Goal: Task Accomplishment & Management: Use online tool/utility

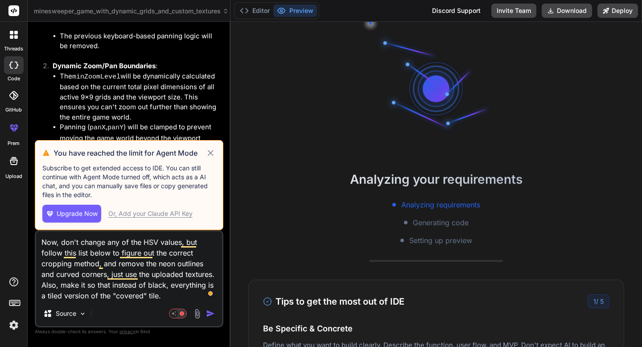
scroll to position [8, 0]
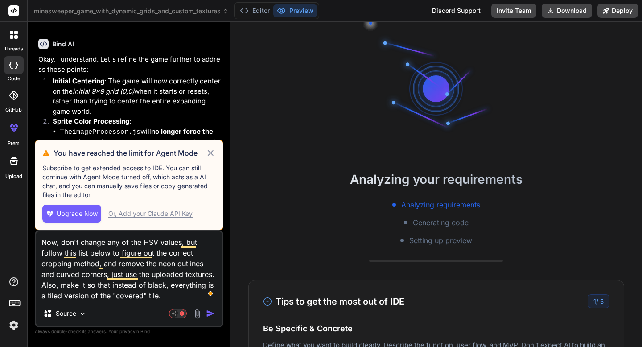
click at [211, 149] on icon at bounding box center [210, 153] width 10 height 11
type textarea "x"
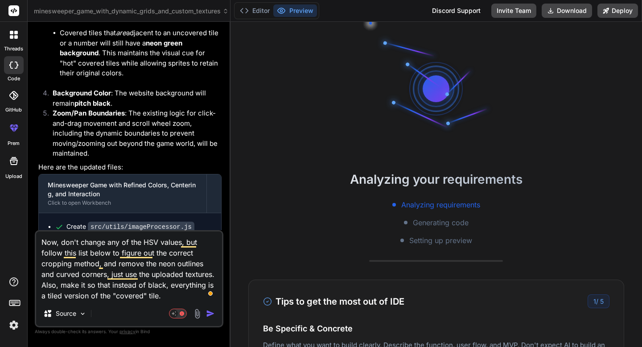
scroll to position [4587, 0]
click at [176, 296] on textarea "Now, don't change any of the HSV values, but follow this list below to figure o…" at bounding box center [129, 266] width 186 height 70
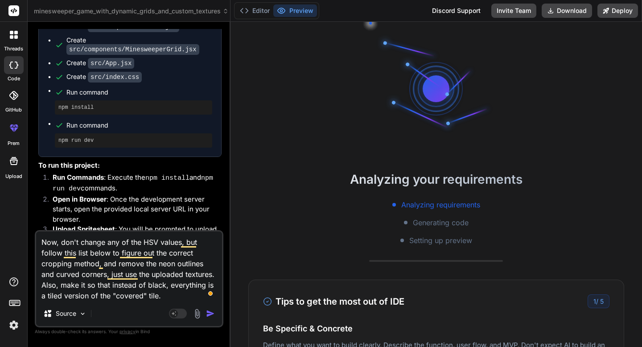
scroll to position [6714, 0]
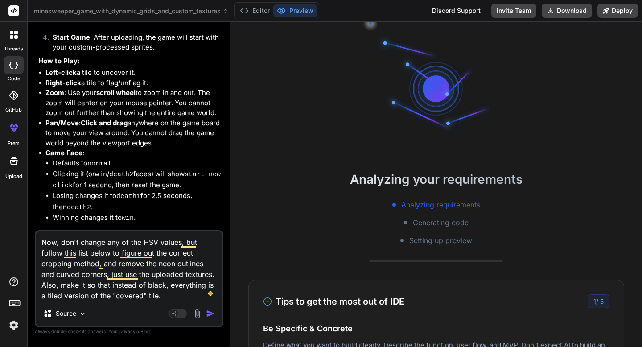
type textarea "Now, don't change any of the HSV values, but follow this list below to figure o…"
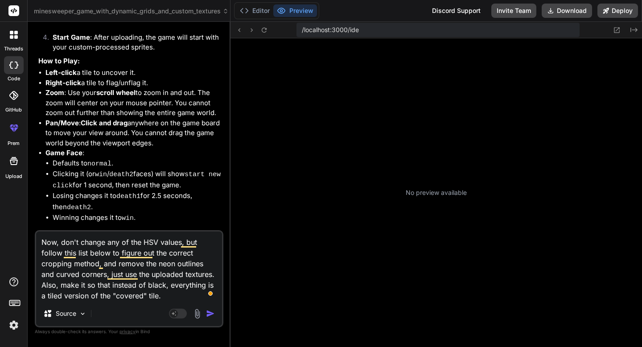
scroll to position [169, 0]
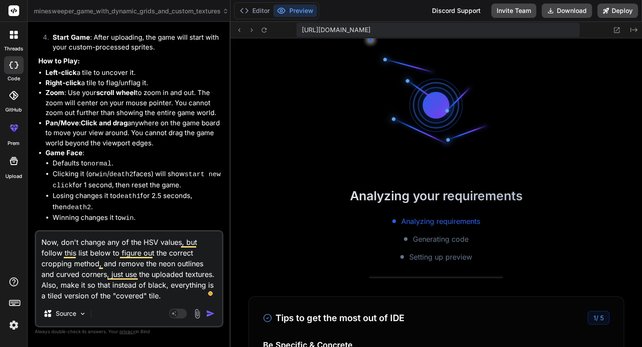
type textarea "x"
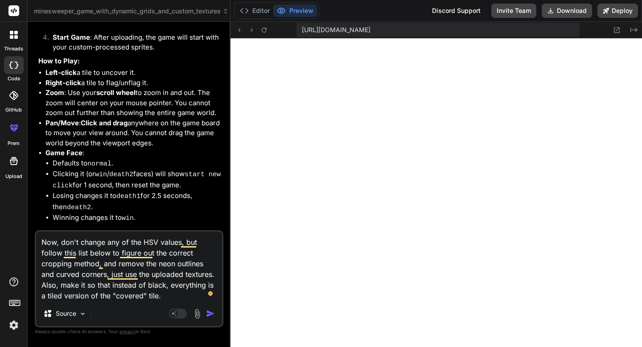
type textarea "Now, don't change any of the HSV values, but follow this list below to figure o…"
type textarea "x"
type textarea "Now, don't change any of the HSV values, but follow this list below to figure o…"
type textarea "x"
type textarea "Now, don't change any of the HSV values, but follow this list below to figure o…"
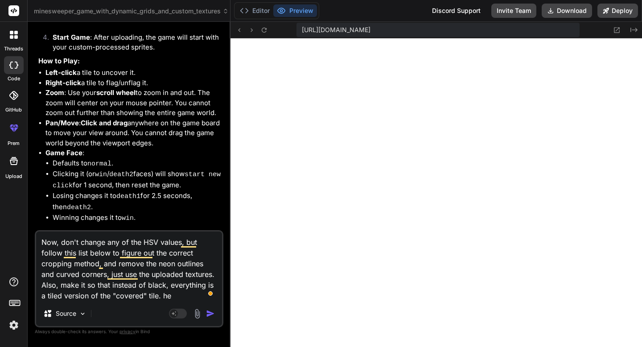
type textarea "x"
type textarea "Now, don't change any of the HSV values, but follow this list below to figure o…"
type textarea "x"
type textarea "Now, don't change any of the HSV values, but follow this list below to figure o…"
type textarea "x"
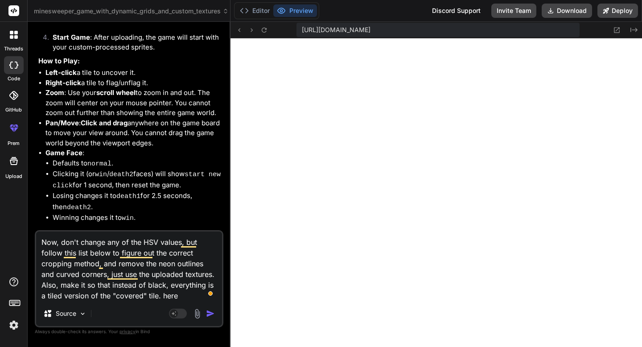
type textarea "Now, don't change any of the HSV values, but follow this list below to figure o…"
type textarea "x"
type textarea "Now, don't change any of the HSV values, but follow this list below to figure o…"
type textarea "x"
type textarea "Now, don't change any of the HSV values, but follow this list below to figure o…"
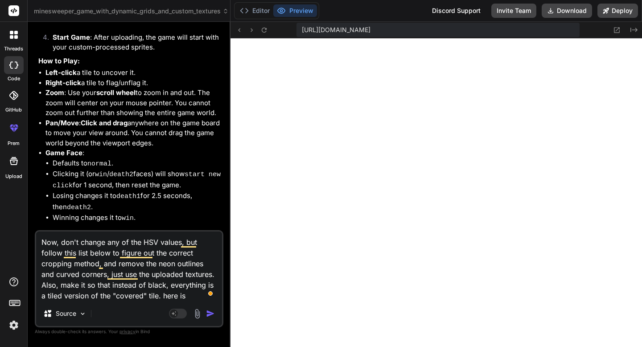
type textarea "x"
type textarea "Now, don't change any of the HSV values, but follow this list below to figure o…"
type textarea "x"
type textarea "Now, don't change any of the HSV values, but follow this list below to figure o…"
type textarea "x"
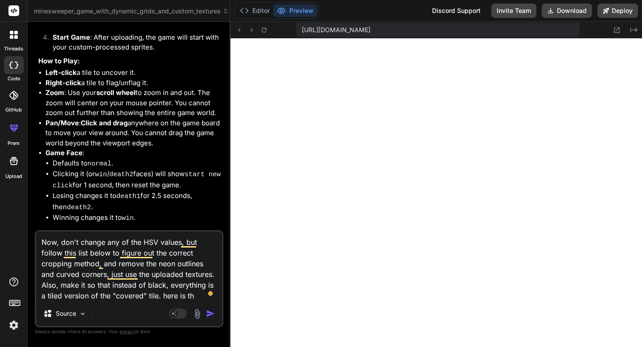
type textarea "Now, don't change any of the HSV values, but follow this list below to figure o…"
type textarea "x"
type textarea "Now, don't change any of the HSV values, but follow this list below to figure o…"
type textarea "x"
type textarea "Now, don't change any of the HSV values, but follow this list below to figure o…"
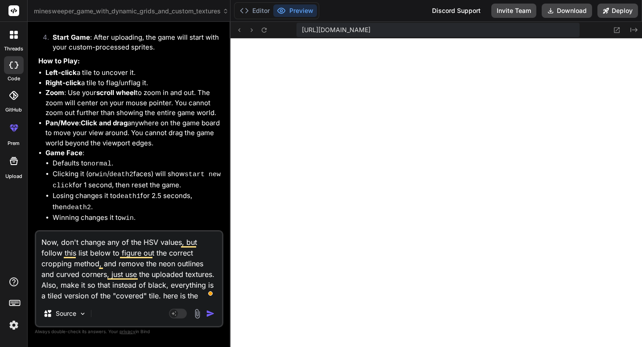
type textarea "x"
type textarea "Now, don't change any of the HSV values, but follow this list below to figure o…"
type textarea "x"
type textarea "Now, don't change any of the HSV values, but follow this list below to figure o…"
type textarea "x"
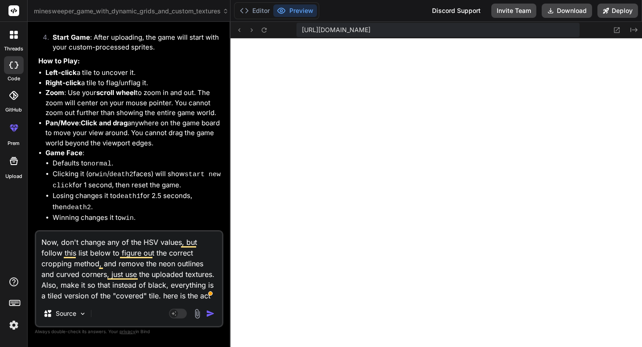
type textarea "Now, don't change any of the HSV values, but follow this list below to figure o…"
type textarea "x"
type textarea "Now, don't change any of the HSV values, but follow this list below to figure o…"
type textarea "x"
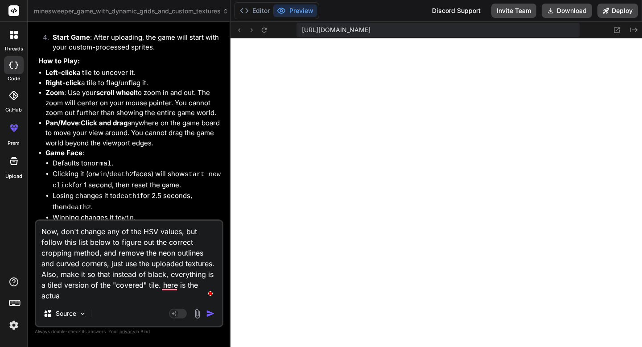
type textarea "Now, don't change any of the HSV values, but follow this list below to figure o…"
type textarea "x"
type textarea "Now, don't change any of the HSV values, but follow this list below to figure o…"
type textarea "x"
type textarea "Now, don't change any of the HSV values, but follow this list below to figure o…"
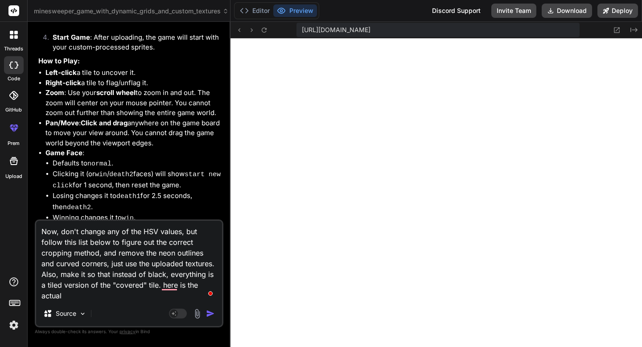
type textarea "x"
type textarea "Now, don't change any of the HSV values, but follow this list below to figure o…"
type textarea "x"
type textarea "Now, don't change any of the HSV values, but follow this list below to figure o…"
type textarea "x"
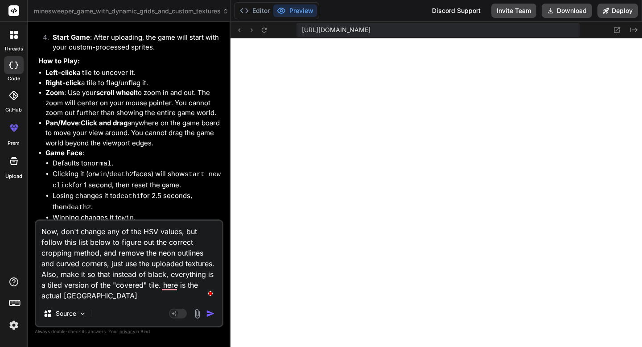
type textarea "Now, don't change any of the HSV values, but follow this list below to figure o…"
type textarea "x"
type textarea "Now, don't change any of the HSV values, but follow this list below to figure o…"
type textarea "x"
type textarea "Now, don't change any of the HSV values, but follow this list below to figure o…"
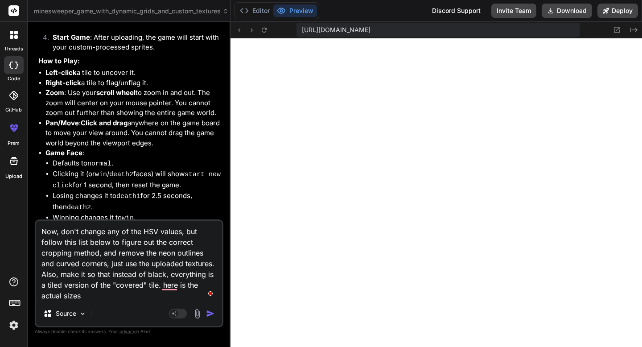
type textarea "x"
type textarea "Now, don't change any of the HSV values, but follow this list below to figure o…"
type textarea "x"
type textarea "Now, don't change any of the HSV values, but follow this list below to figure o…"
type textarea "x"
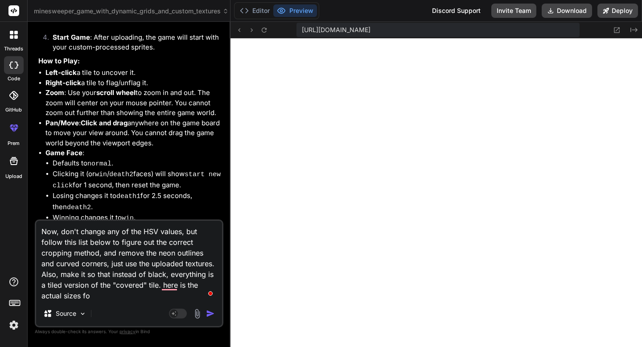
type textarea "Now, don't change any of the HSV values, but follow this list below to figure o…"
type textarea "x"
type textarea "Now, don't change any of the HSV values, but follow this list below to figure o…"
type textarea "x"
type textarea "Now, don't change any of the HSV values, but follow this list below to figure o…"
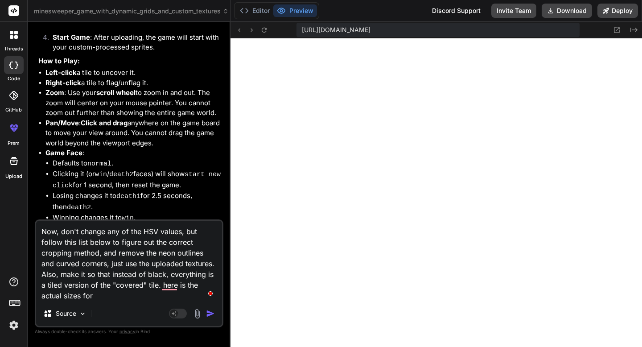
type textarea "x"
type textarea "Now, don't change any of the HSV values, but follow this list below to figure o…"
type textarea "x"
type textarea "Now, don't change any of the HSV values, but follow this list below to figure o…"
type textarea "x"
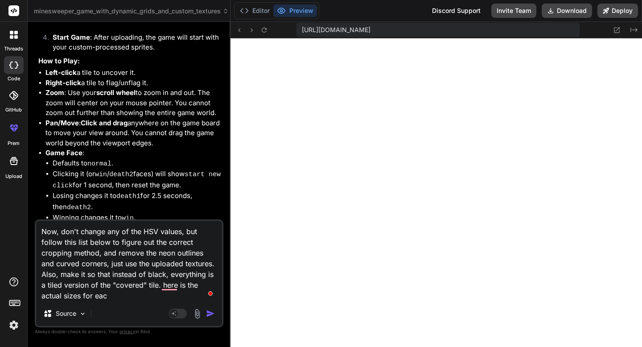
type textarea "Now, don't change any of the HSV values, but follow this list below to figure o…"
type textarea "x"
type textarea "Now, don't change any of the HSV values, but follow this list below to figure o…"
type textarea "x"
type textarea "Now, don't change any of the HSV values, but follow this list below to figure o…"
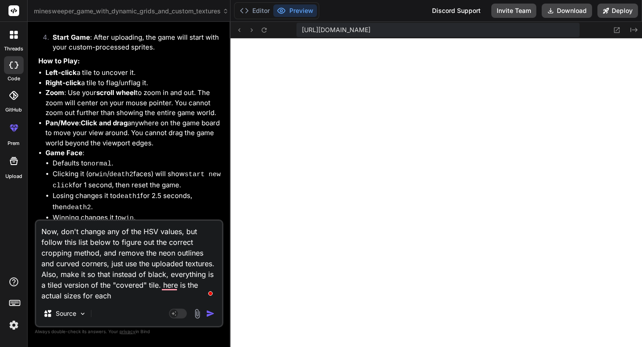
type textarea "x"
type textarea "Now, don't change any of the HSV values, but follow this list below to figure o…"
type textarea "x"
type textarea "Now, don't change any of the HSV values, but follow this list below to figure o…"
type textarea "x"
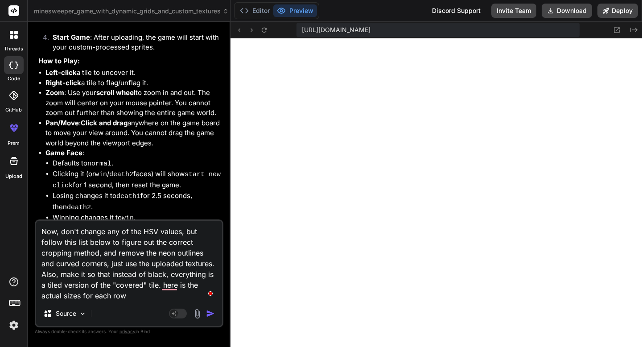
type textarea "Now, don't change any of the HSV values, but follow this list below to figure o…"
type textarea "x"
type textarea "Now, don't change any of the HSV values, but follow this list below to figure o…"
type textarea "x"
type textarea "Now, don't change any of the HSV values, but follow this list below to figure o…"
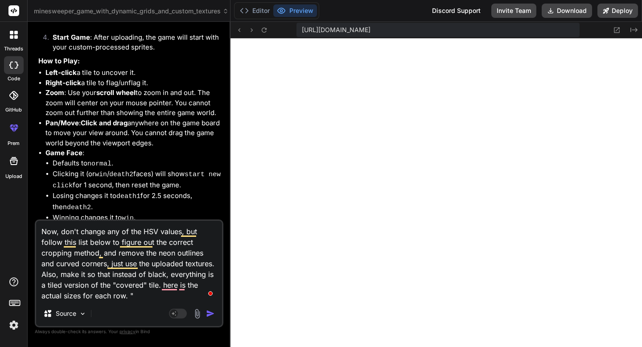
type textarea "x"
paste textarea "1. uncovered 2. 1 3. 2 4. 3 5. 4 6. 5 7. 6 8. 7 9. 8 10. bomb1 11. bomb2 12. bo…"
type textarea "Now, don't change any of the HSV values, but follow this list below to figure o…"
type textarea "x"
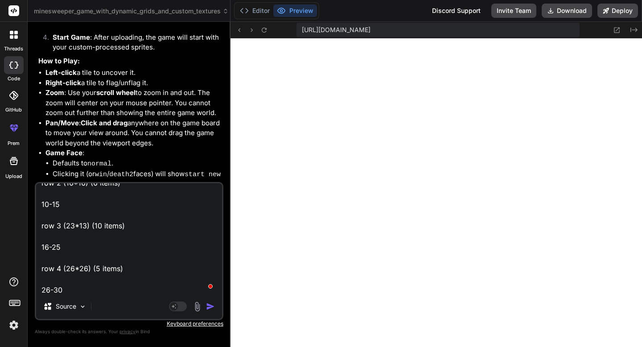
type textarea "Now, don't change any of the HSV values, but follow this list below to figure o…"
type textarea "x"
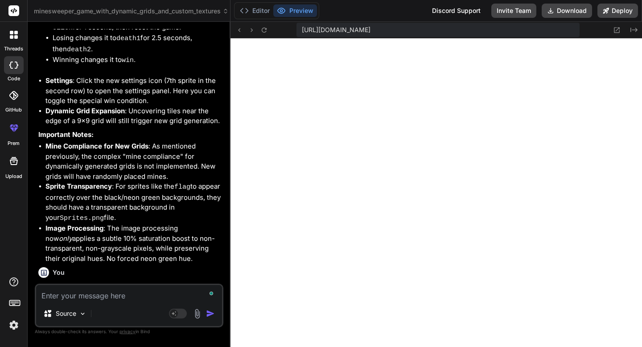
scroll to position [6874, 0]
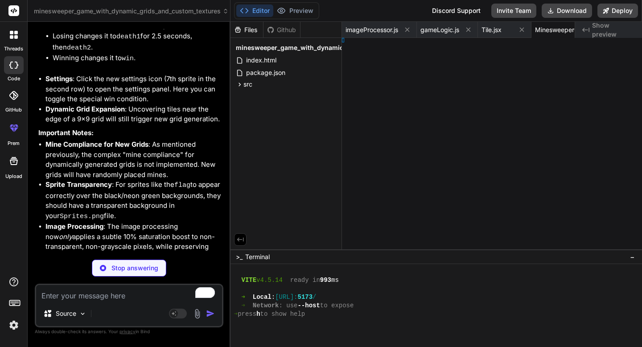
type textarea "x"
type textarea "App;"
type textarea "x"
type textarea "}"
type textarea "x"
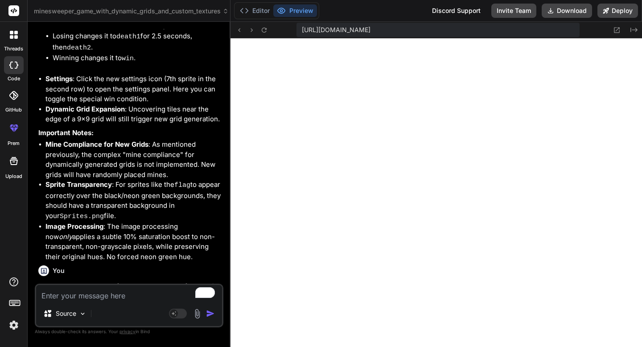
type textarea ".settings-modal button:hover { background-color: #00cc00; box-shadow: none; /* …"
type textarea "x"
